Goal: Information Seeking & Learning: Learn about a topic

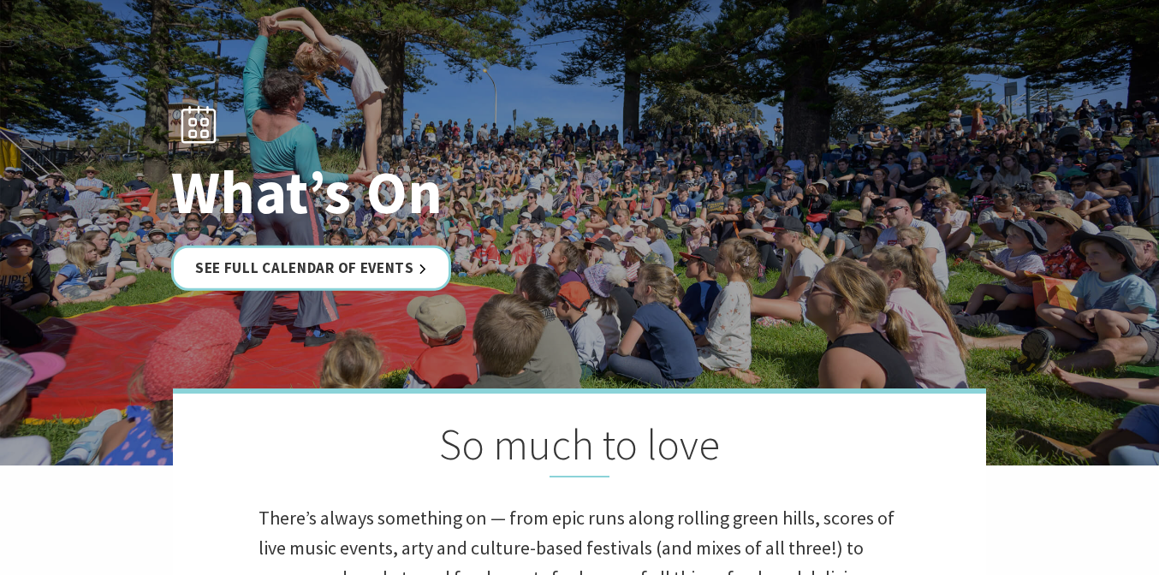
scroll to position [131, 0]
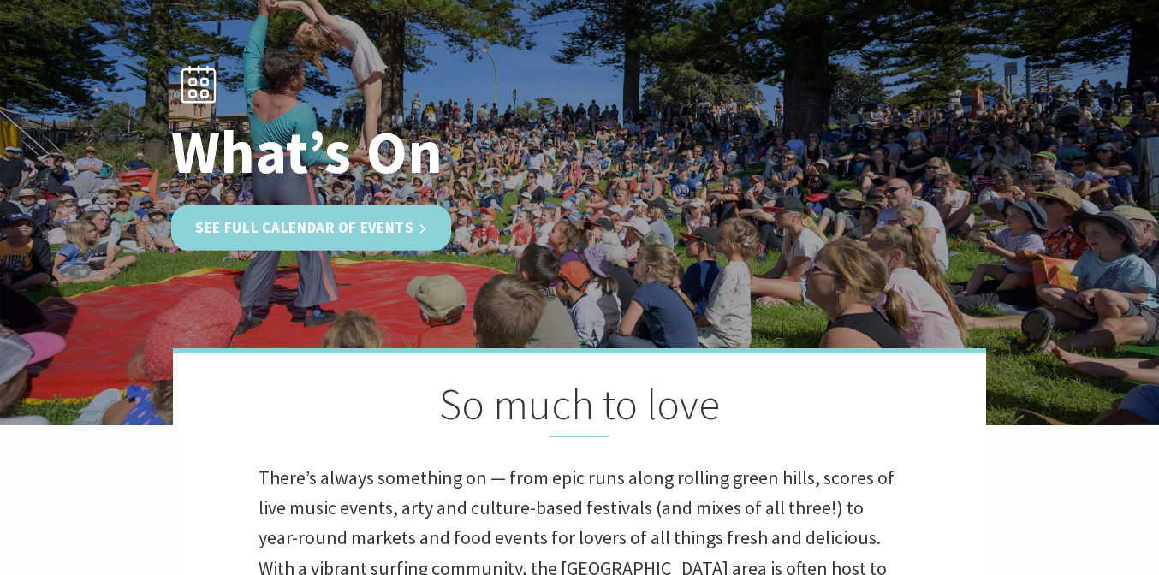
click at [360, 217] on link "See Full Calendar of Events" at bounding box center [311, 227] width 280 height 45
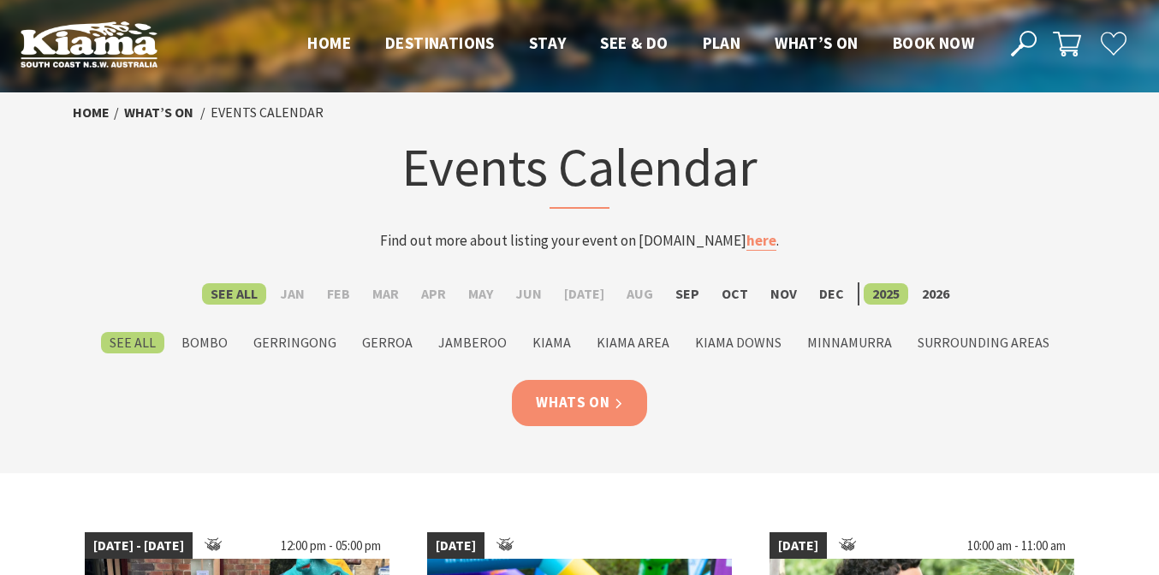
click at [564, 412] on link "Whats On" at bounding box center [579, 402] width 135 height 45
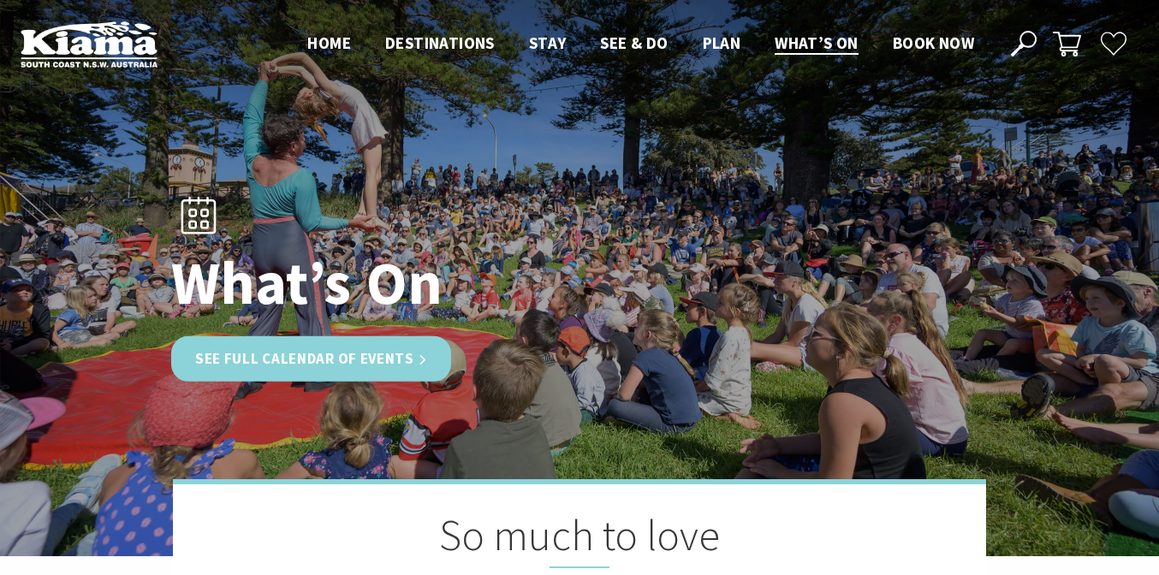
click at [324, 368] on link "See Full Calendar of Events" at bounding box center [311, 358] width 280 height 45
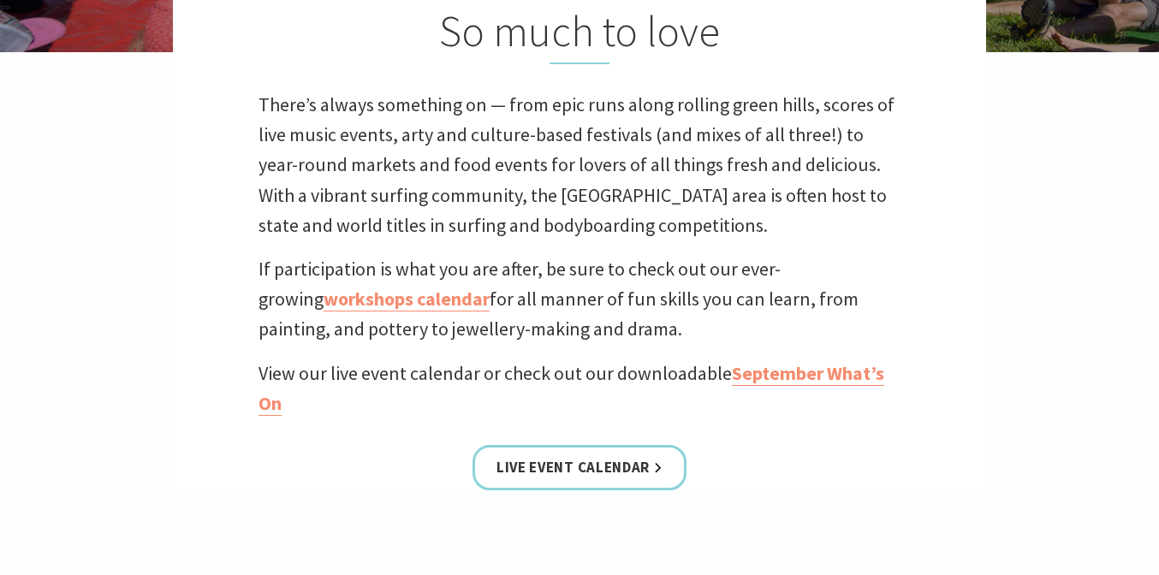
scroll to position [510, 0]
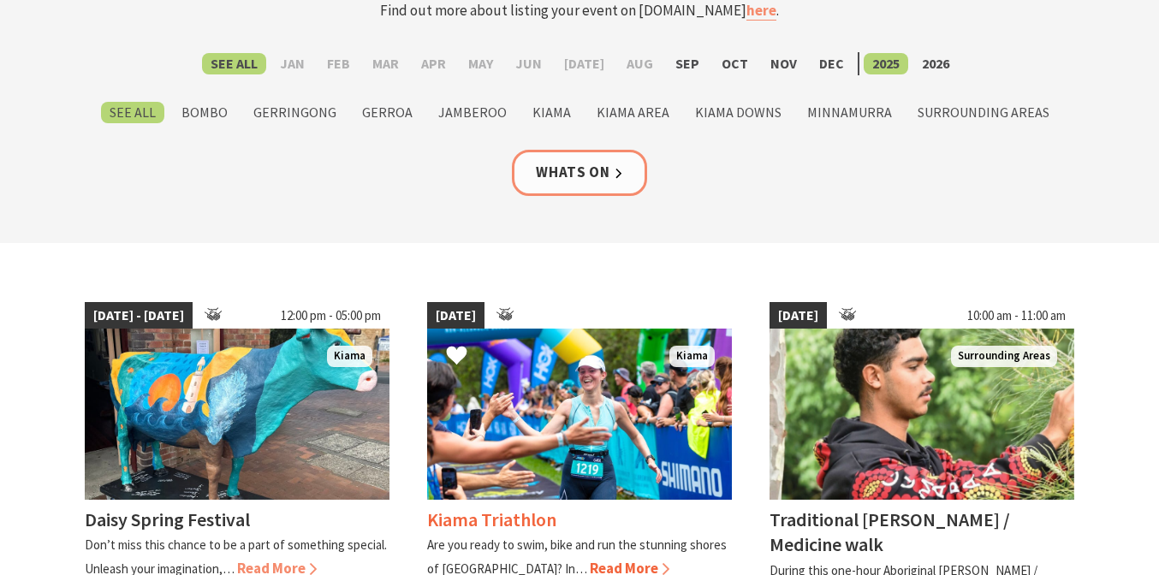
scroll to position [282, 0]
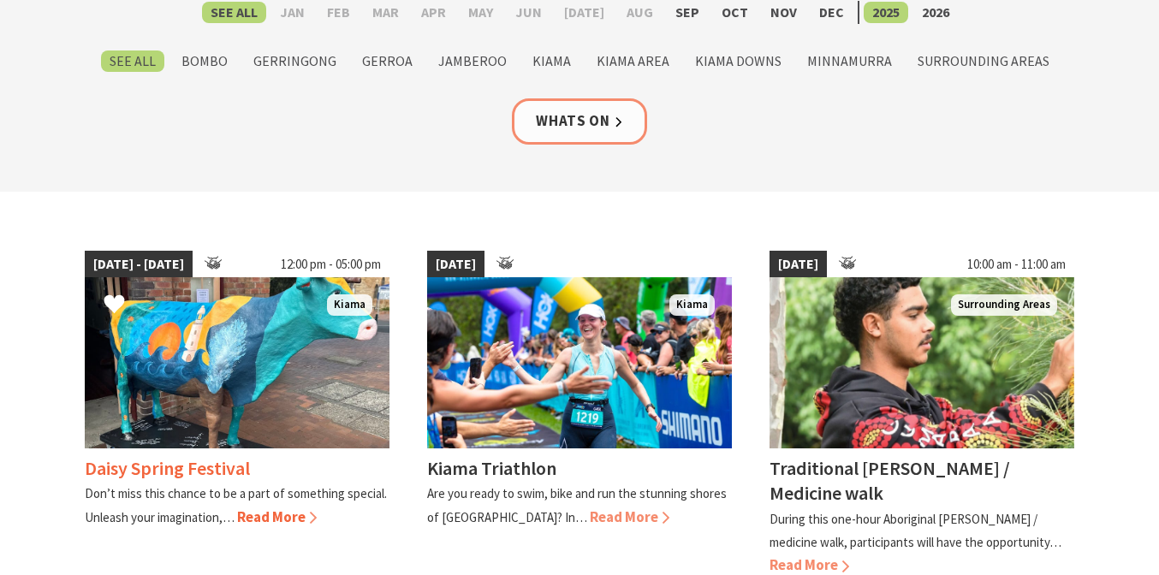
click at [271, 522] on span "Read More" at bounding box center [277, 517] width 80 height 19
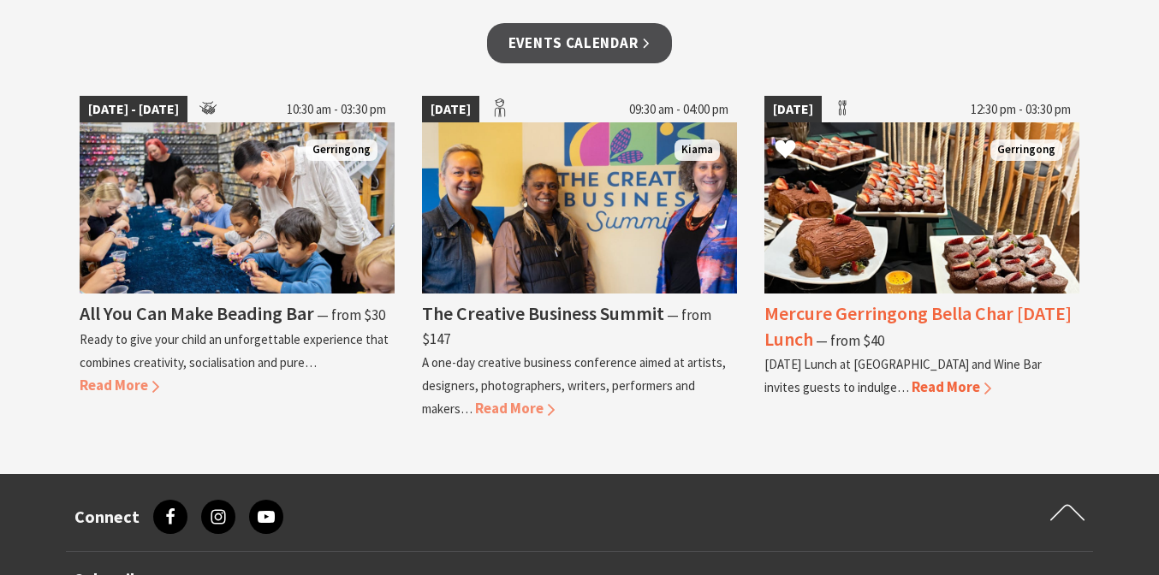
scroll to position [1759, 0]
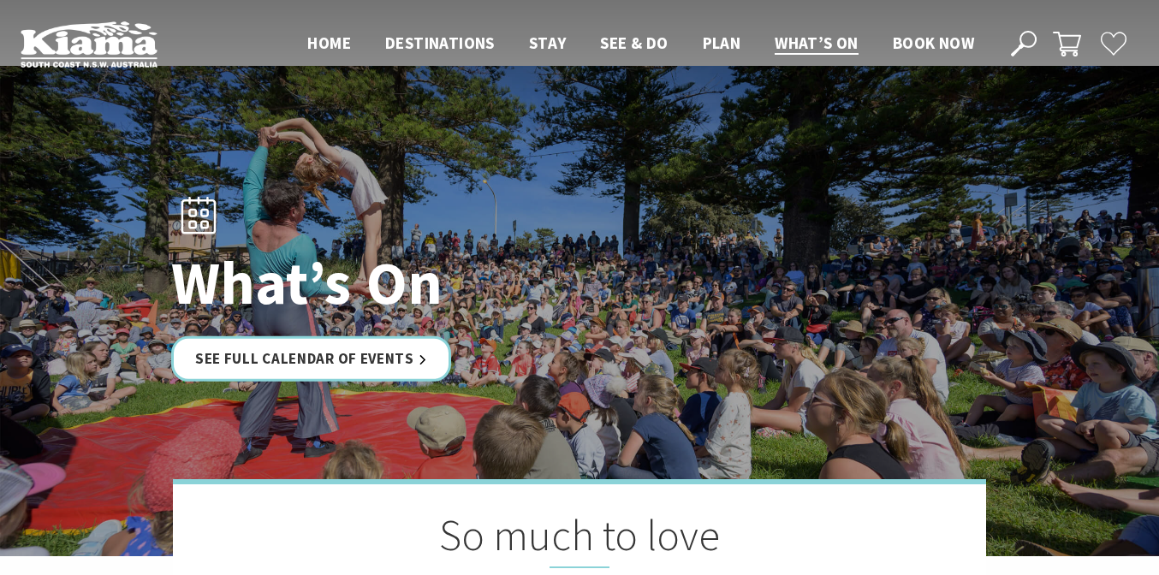
scroll to position [131, 0]
